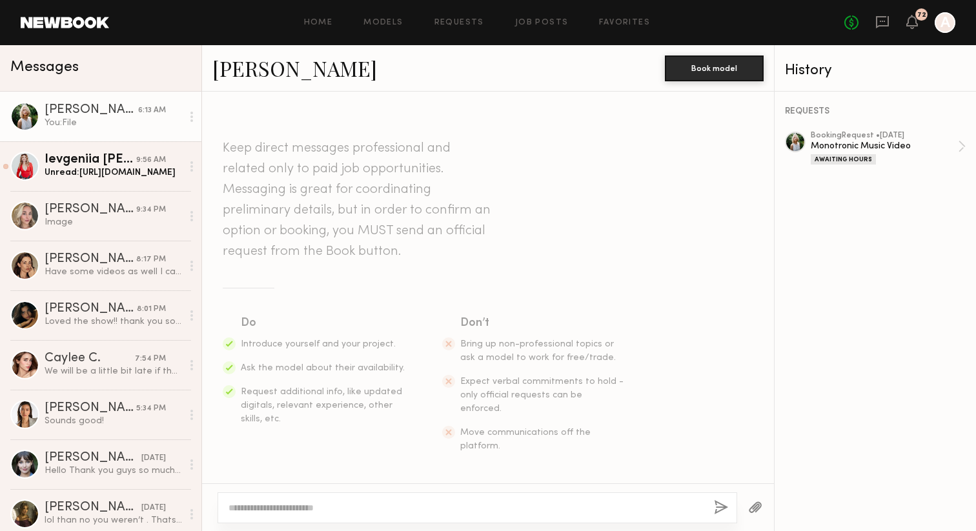
scroll to position [1094, 0]
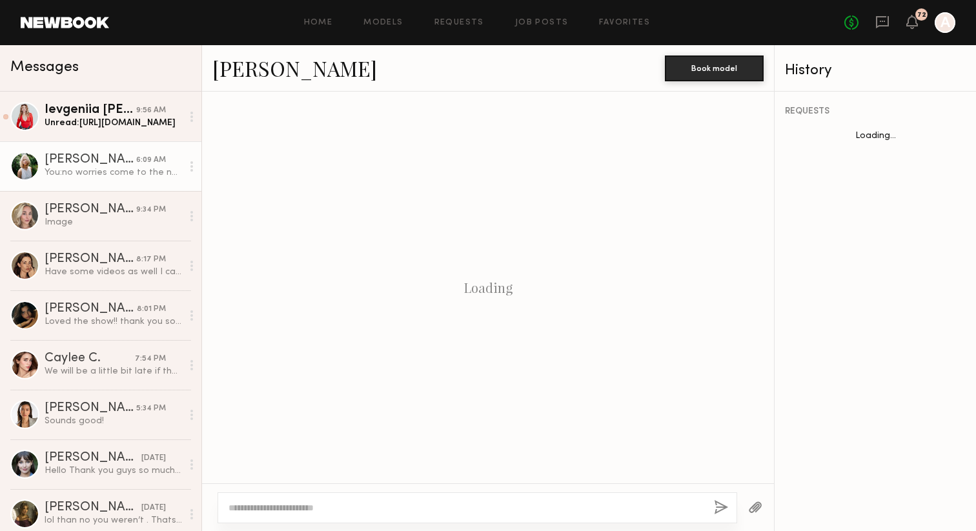
scroll to position [931, 0]
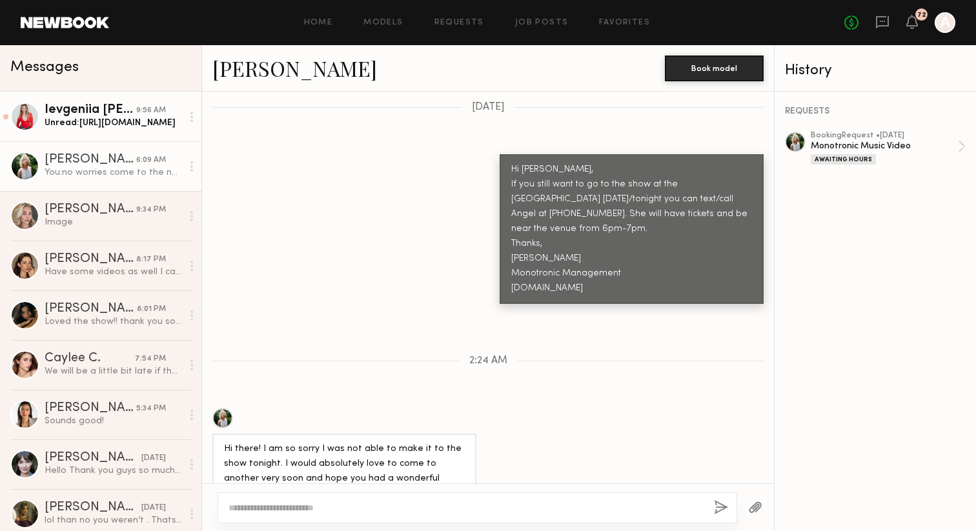
click at [94, 116] on div "Ievgeniia [PERSON_NAME]" at bounding box center [91, 110] width 92 height 13
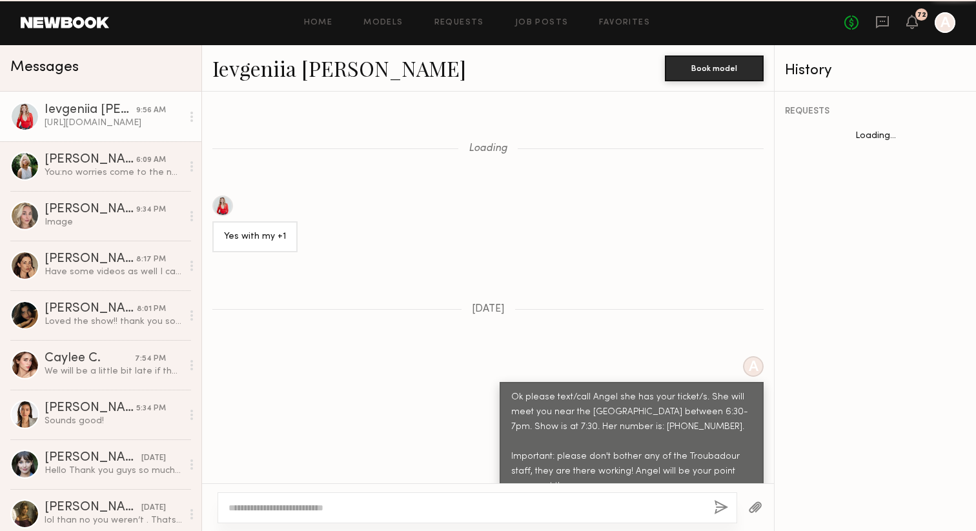
scroll to position [1277, 0]
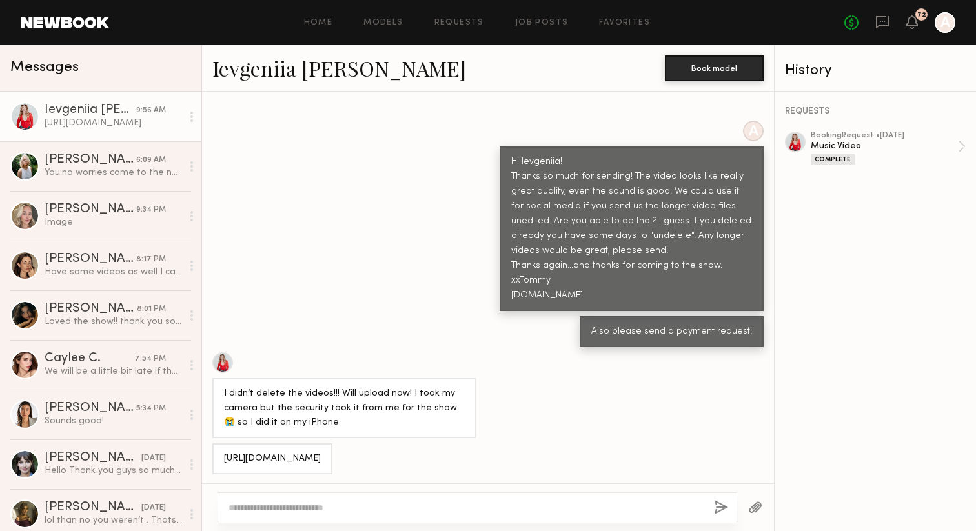
drag, startPoint x: 223, startPoint y: 458, endPoint x: 327, endPoint y: 461, distance: 104.0
click at [327, 461] on div "[URL][DOMAIN_NAME]" at bounding box center [272, 459] width 120 height 31
copy div "[URL][DOMAIN_NAME]"
